Goal: Task Accomplishment & Management: Manage account settings

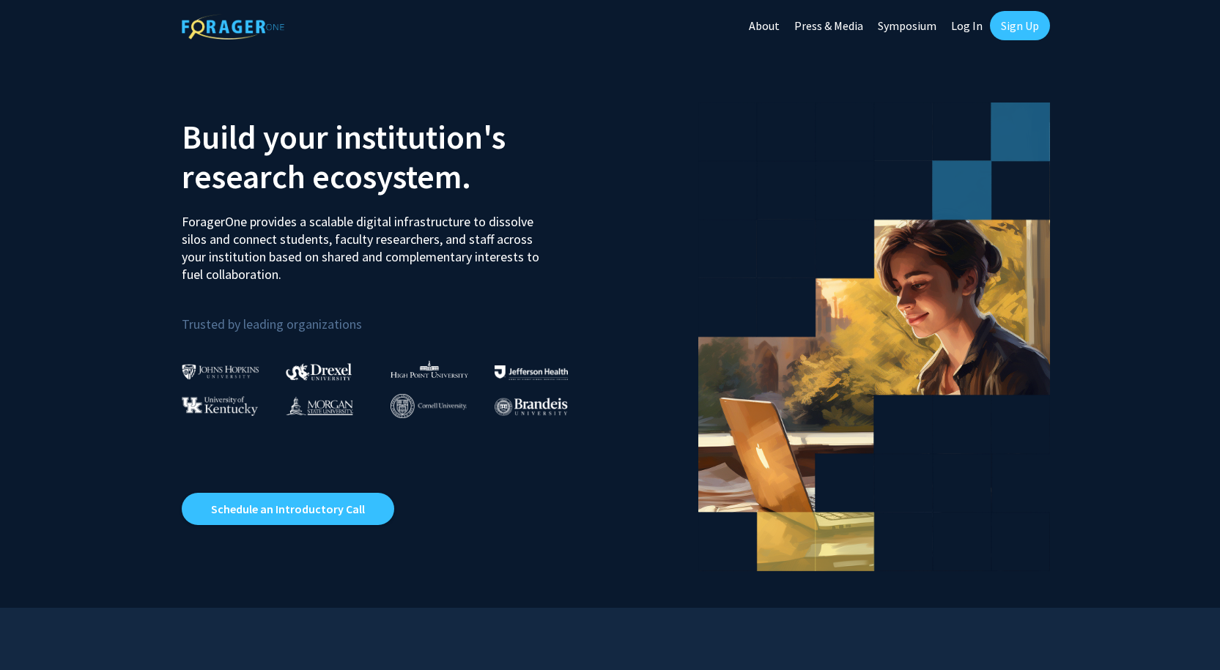
click at [968, 26] on link "Log In" at bounding box center [967, 25] width 46 height 51
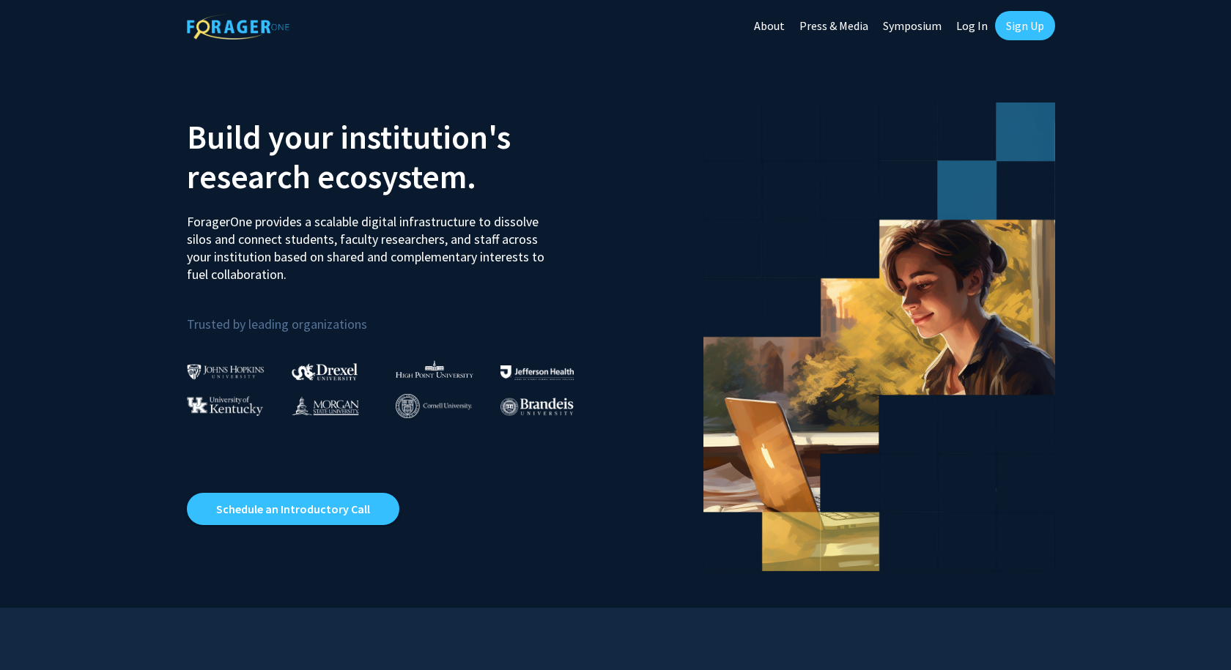
select select
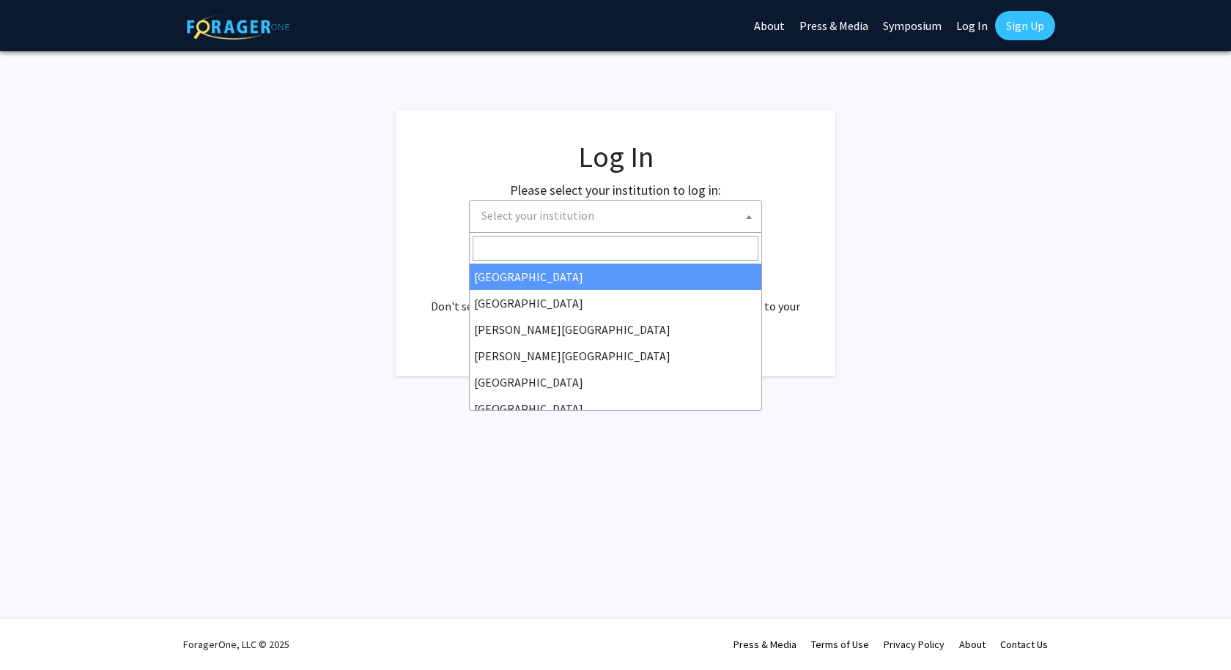
click at [665, 223] on span "Select your institution" at bounding box center [618, 216] width 286 height 30
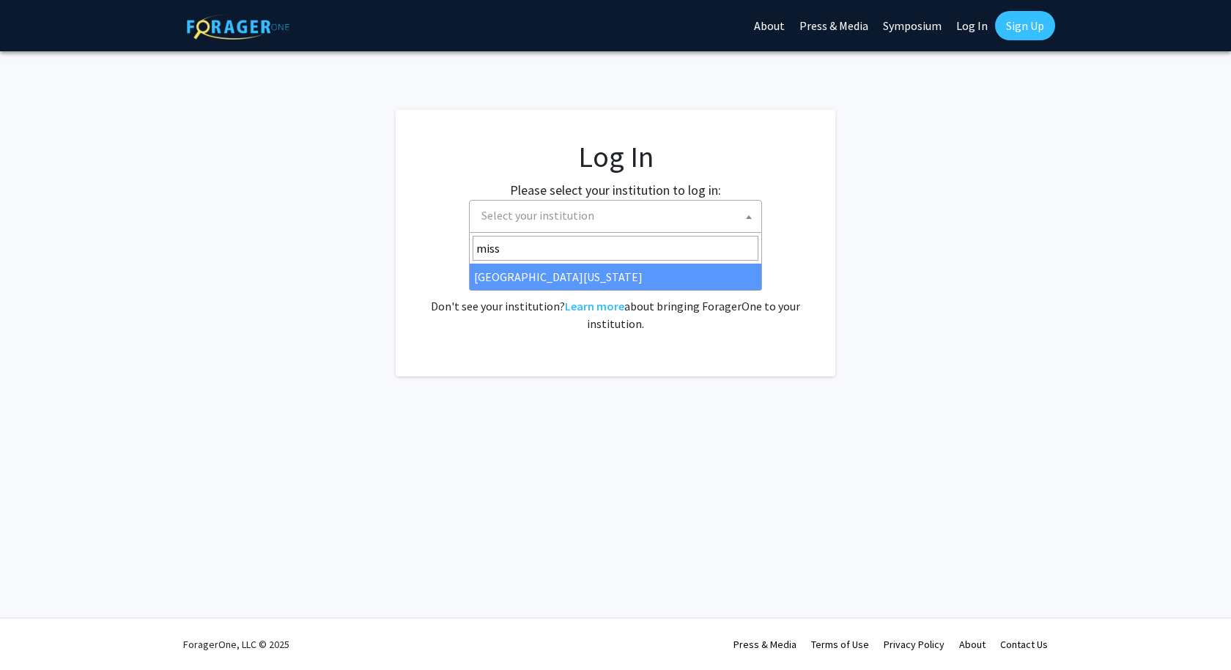
type input "miss"
select select "33"
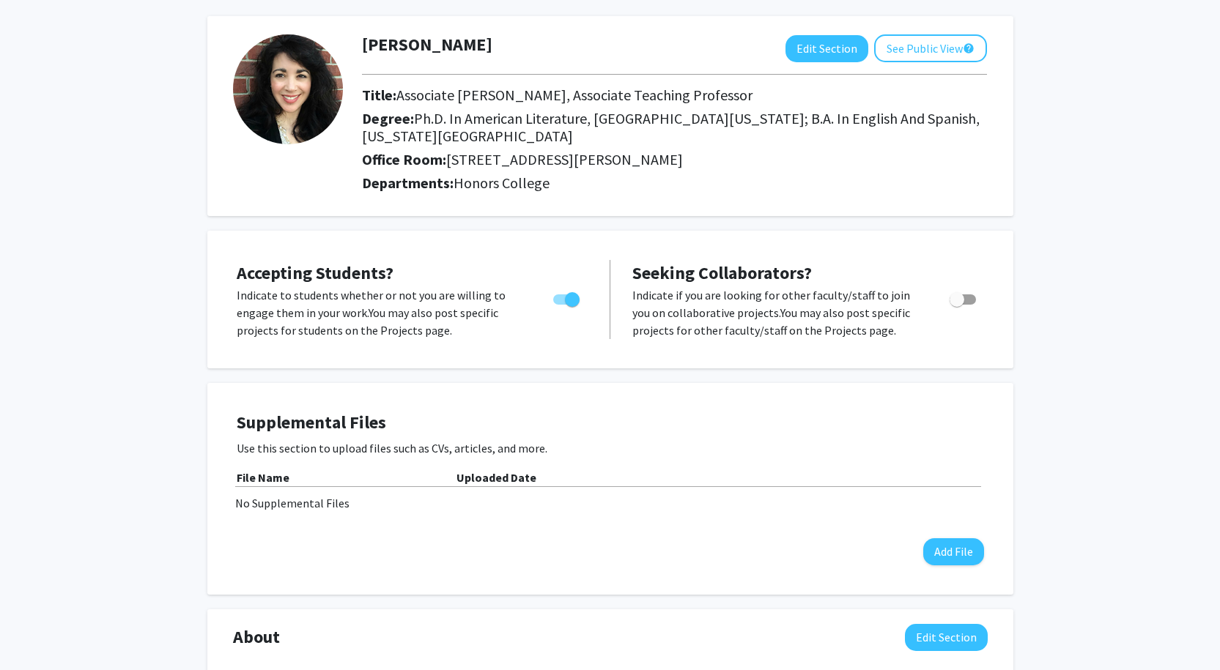
scroll to position [40, 0]
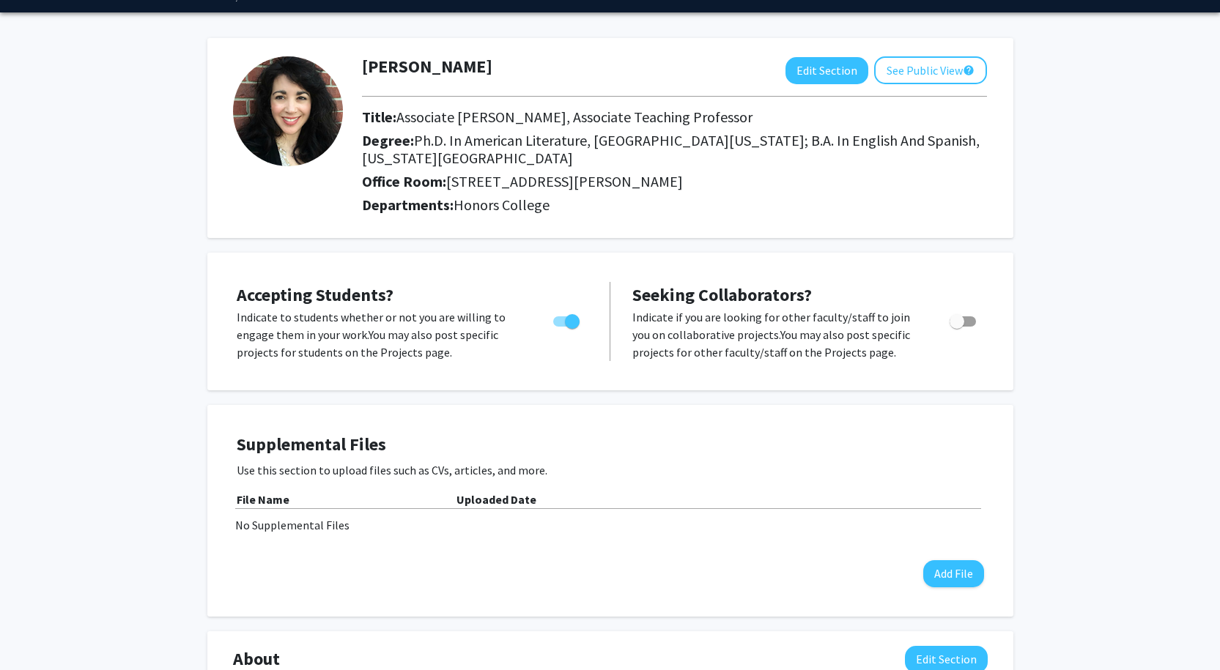
click at [317, 295] on span "Accepting Students?" at bounding box center [315, 295] width 157 height 23
click at [571, 323] on span "Toggle" at bounding box center [572, 321] width 15 height 15
click at [560, 327] on input "Would you like to permit student requests?" at bounding box center [560, 327] width 1 height 1
checkbox input "false"
click at [922, 67] on button "See Public View help" at bounding box center [930, 70] width 113 height 28
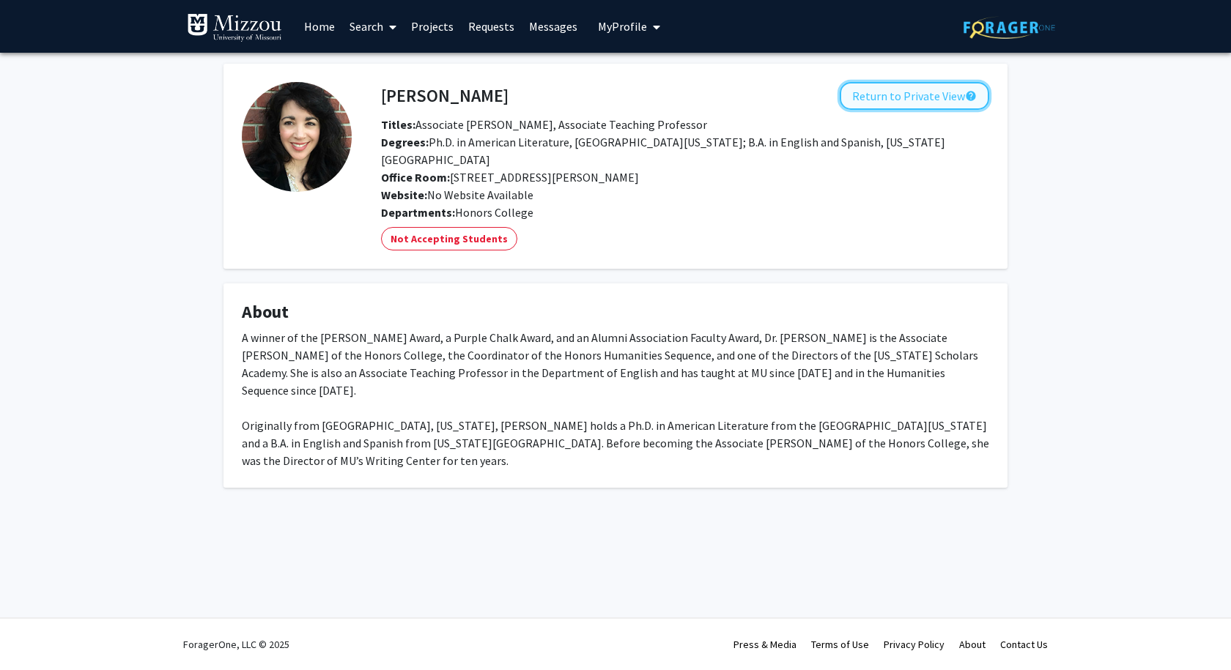
click at [879, 94] on button "Return to Private View help" at bounding box center [914, 96] width 149 height 28
